Goal: Task Accomplishment & Management: Manage account settings

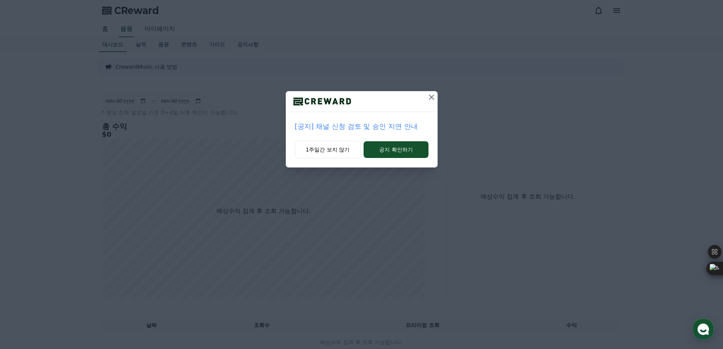
click at [430, 97] on icon at bounding box center [431, 97] width 9 height 9
click at [432, 98] on icon at bounding box center [431, 97] width 9 height 9
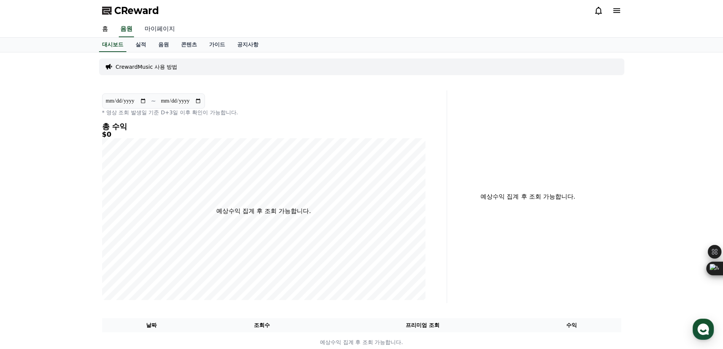
click at [160, 27] on link "마이페이지" at bounding box center [159, 29] width 42 height 16
select select "**********"
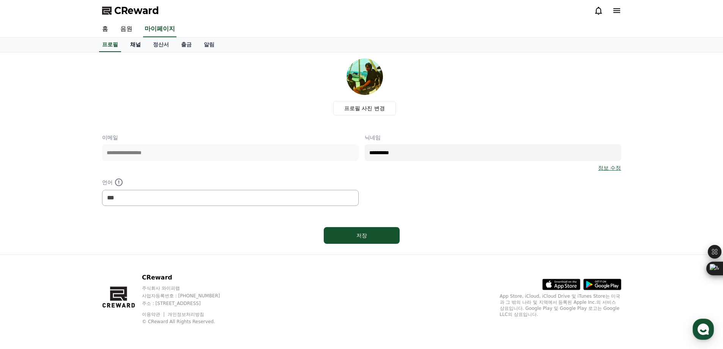
click at [140, 47] on link "채널" at bounding box center [135, 45] width 23 height 14
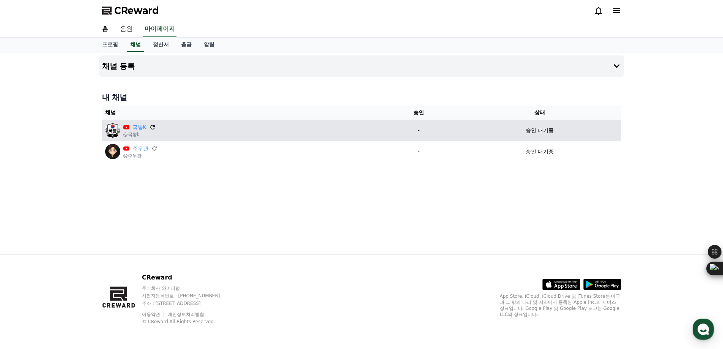
click at [151, 127] on icon at bounding box center [152, 127] width 7 height 7
click at [110, 128] on img at bounding box center [112, 130] width 15 height 15
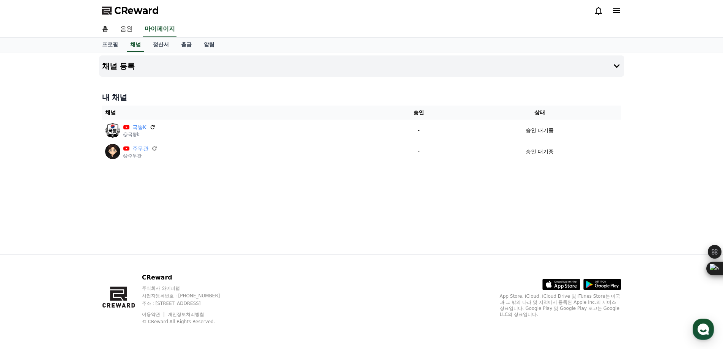
click at [212, 193] on div "채널 등록 내 채널 채널 승인 상태 국뽕K @국뽕k - 승인 대기중 주무관 @주무관 - 승인 대기중" at bounding box center [361, 153] width 531 height 202
click at [158, 43] on link "정산서" at bounding box center [161, 45] width 28 height 14
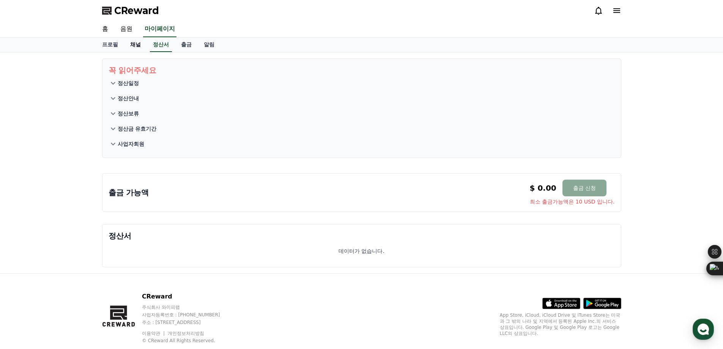
click at [128, 43] on link "채널" at bounding box center [135, 45] width 23 height 14
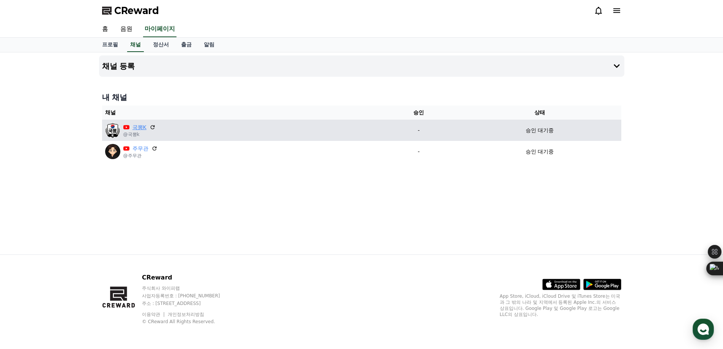
click at [135, 128] on link "국뽕K" at bounding box center [139, 127] width 14 height 8
